Goal: Navigation & Orientation: Understand site structure

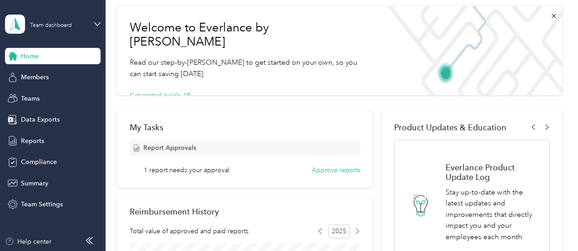
scroll to position [13, 0]
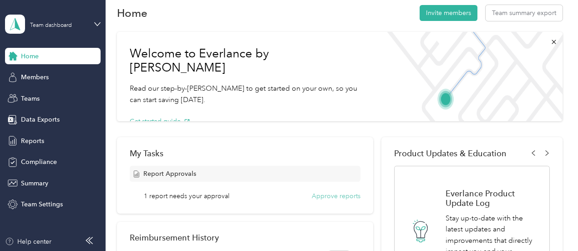
click at [331, 194] on button "Approve reports" at bounding box center [336, 196] width 49 height 10
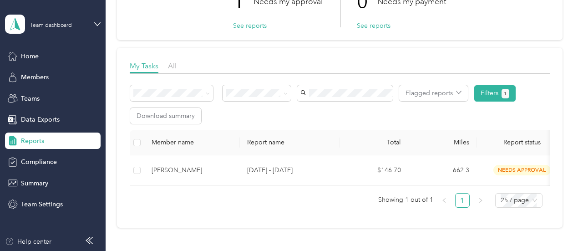
scroll to position [104, 0]
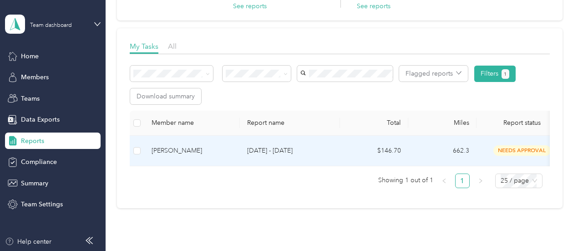
click at [517, 146] on span "needs approval" at bounding box center [521, 150] width 57 height 10
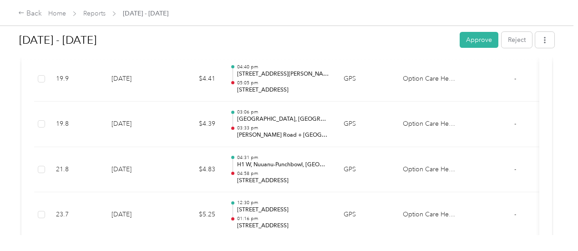
scroll to position [273, 0]
click at [463, 39] on button "Approve" at bounding box center [478, 40] width 39 height 16
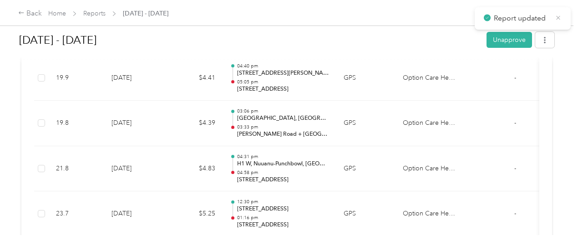
click at [559, 16] on icon at bounding box center [557, 18] width 7 height 8
click at [28, 14] on div "Back" at bounding box center [30, 13] width 24 height 11
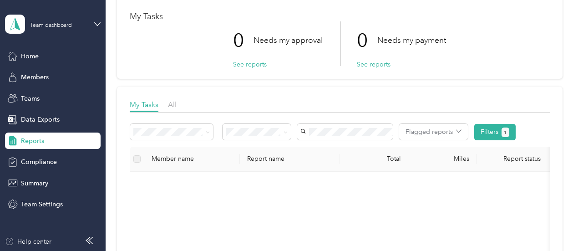
scroll to position [45, 0]
click at [32, 99] on span "Teams" at bounding box center [30, 99] width 19 height 10
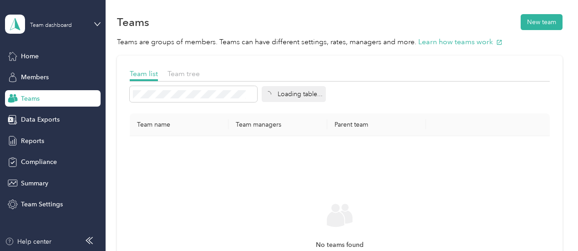
scroll to position [45, 0]
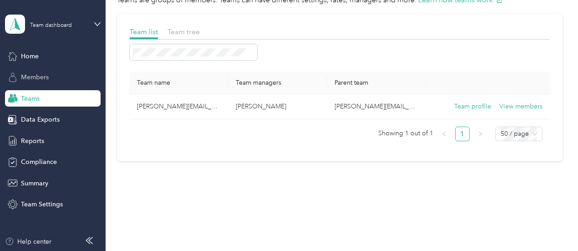
click at [35, 75] on span "Members" at bounding box center [35, 77] width 28 height 10
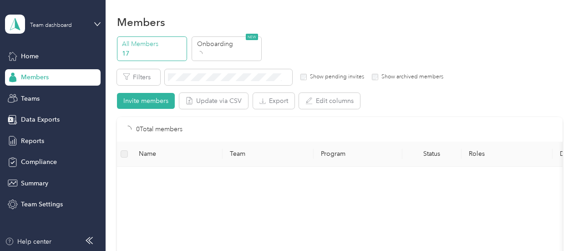
scroll to position [45, 0]
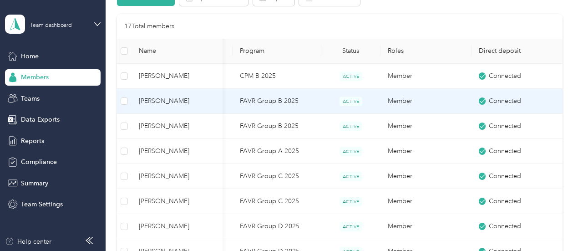
scroll to position [91, 0]
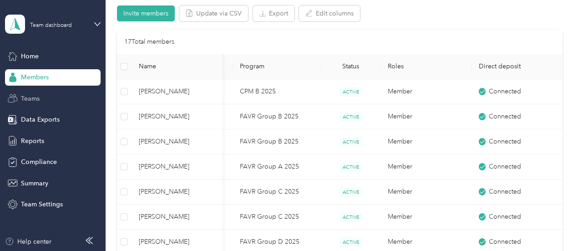
click at [32, 95] on span "Teams" at bounding box center [30, 99] width 19 height 10
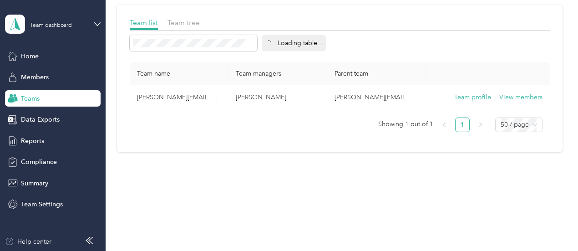
scroll to position [54, 0]
click at [173, 26] on span "Team tree" at bounding box center [183, 23] width 32 height 9
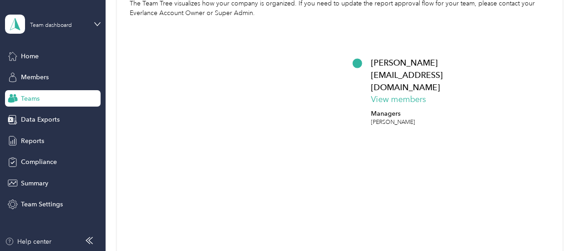
click at [37, 104] on div "Teams" at bounding box center [53, 98] width 96 height 16
click at [35, 118] on span "Data Exports" at bounding box center [40, 120] width 39 height 10
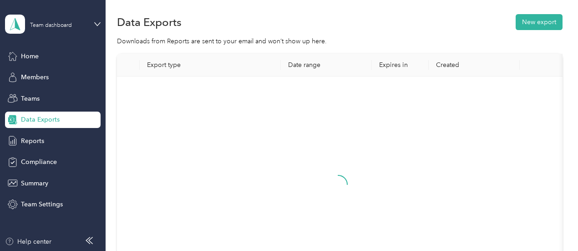
scroll to position [91, 0]
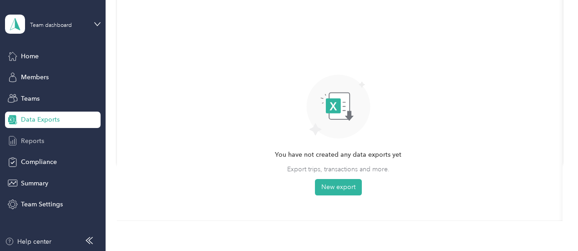
click at [39, 140] on span "Reports" at bounding box center [32, 141] width 23 height 10
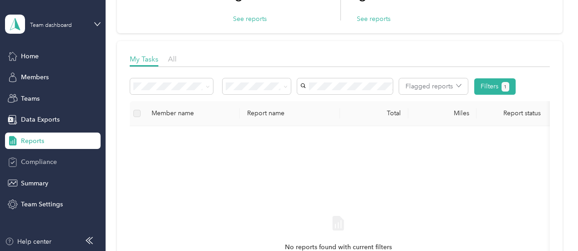
click at [40, 156] on div "Compliance" at bounding box center [53, 162] width 96 height 16
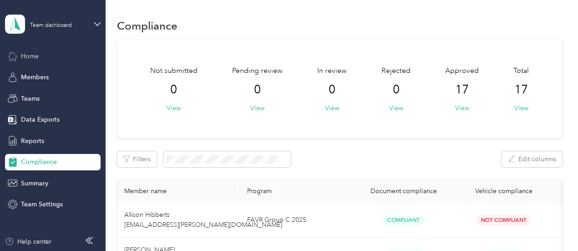
click at [28, 59] on span "Home" at bounding box center [30, 56] width 18 height 10
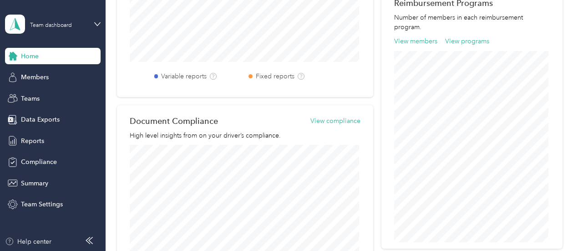
scroll to position [331, 0]
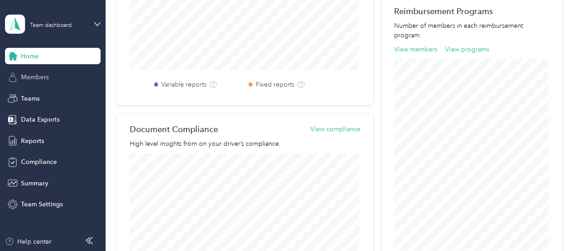
click at [47, 79] on span "Members" at bounding box center [35, 77] width 28 height 10
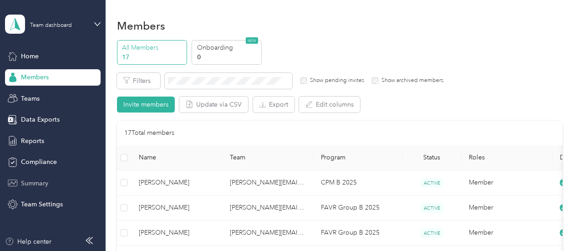
click at [47, 181] on span "Summary" at bounding box center [34, 183] width 27 height 10
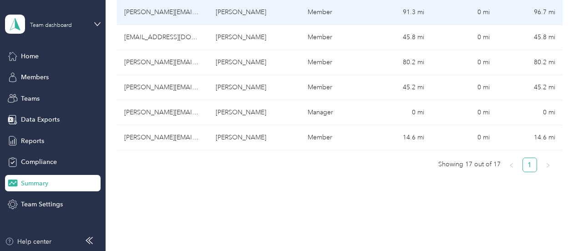
scroll to position [520, 0]
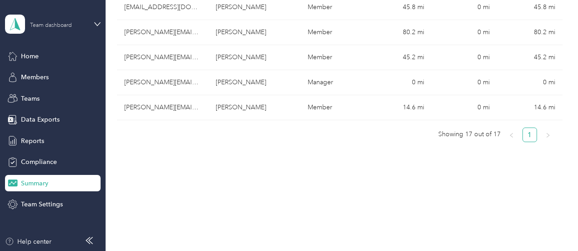
click at [62, 28] on div "Team dashboard" at bounding box center [51, 25] width 42 height 5
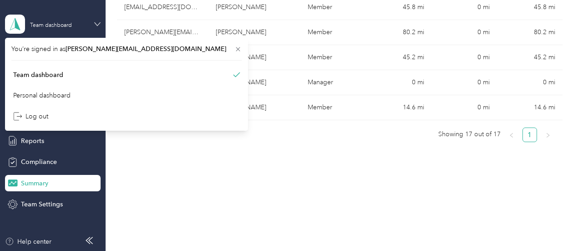
click at [97, 24] on icon at bounding box center [97, 24] width 6 height 6
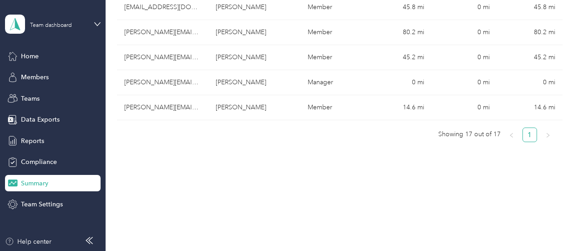
click at [195, 127] on ul "Showing 17 out of 17 1" at bounding box center [336, 134] width 438 height 15
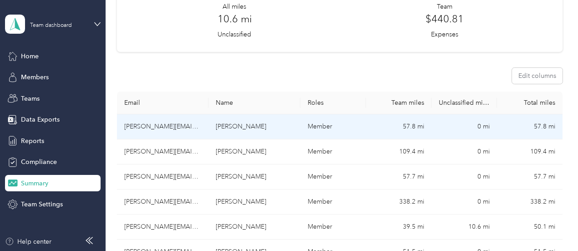
scroll to position [136, 0]
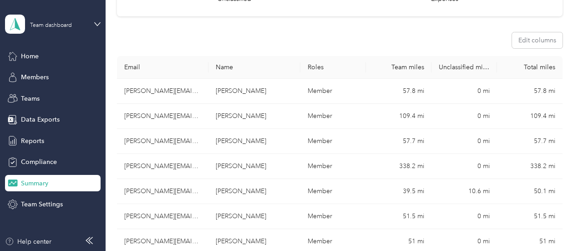
click at [43, 152] on div "Home Members Teams Data Exports Reports Compliance Summary Team Settings" at bounding box center [53, 130] width 96 height 165
click at [44, 158] on span "Compliance" at bounding box center [39, 162] width 36 height 10
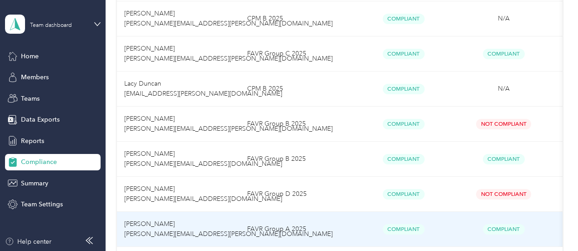
scroll to position [538, 0]
